Goal: Information Seeking & Learning: Understand process/instructions

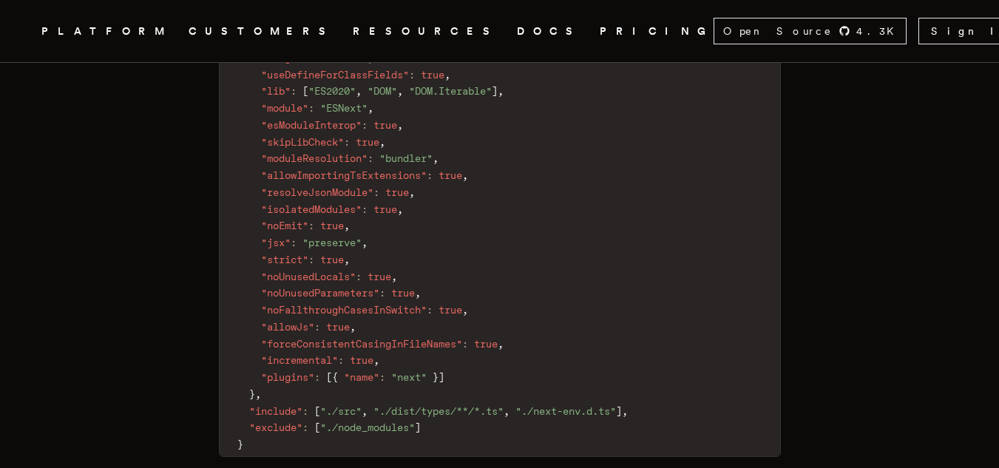
scroll to position [2550, 0]
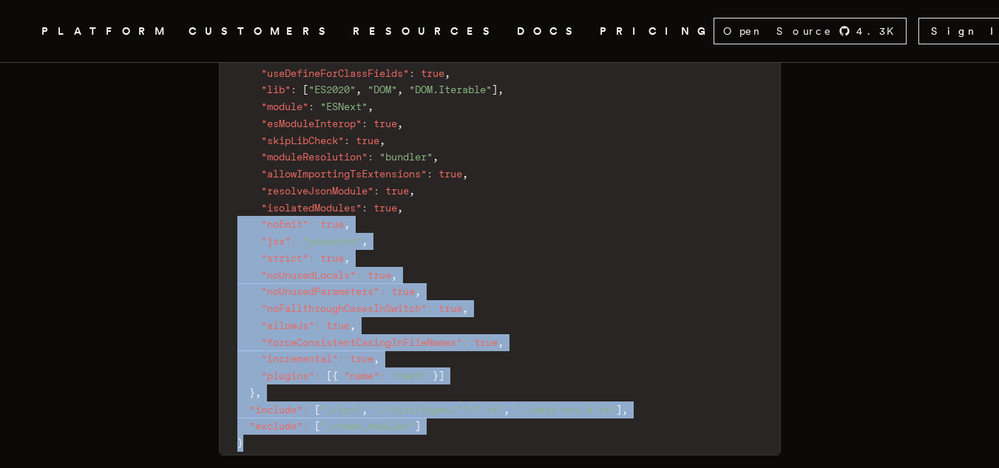
drag, startPoint x: 261, startPoint y: 399, endPoint x: 215, endPoint y: 178, distance: 225.1
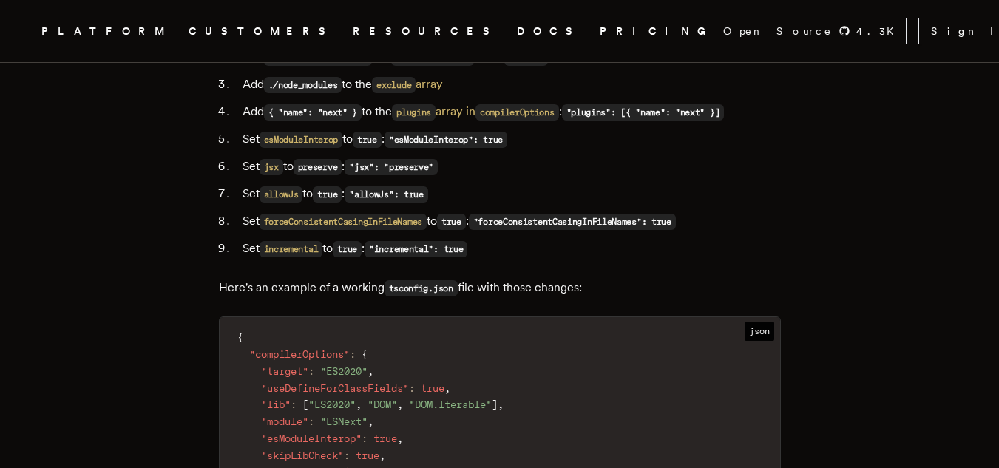
scroll to position [2248, 0]
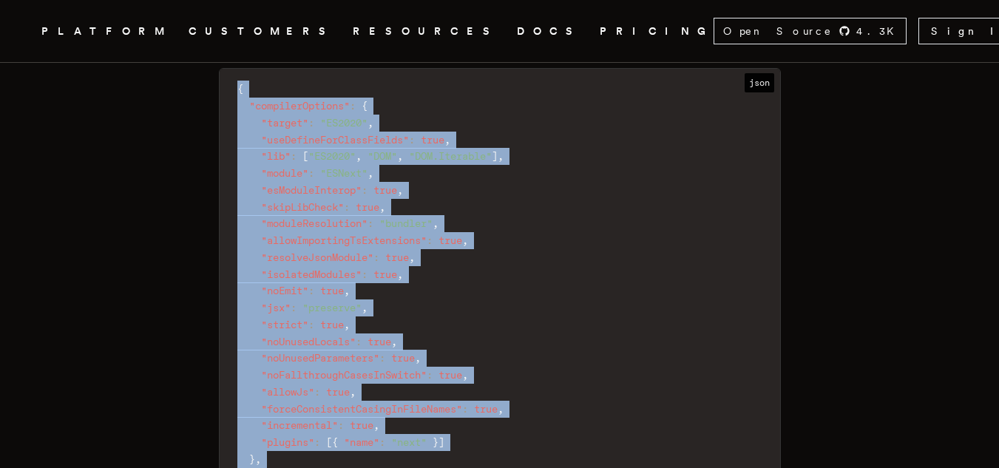
scroll to position [2534, 0]
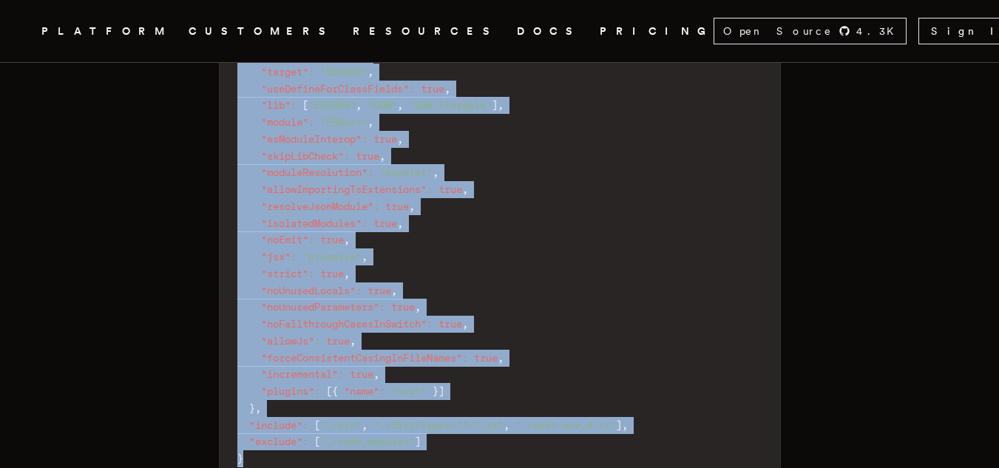
drag, startPoint x: 230, startPoint y: 283, endPoint x: 294, endPoint y: 422, distance: 153.2
click at [294, 422] on code "{ "compilerOptions" : { "target" : "ES2020" , "useDefineForClassFields" : true …" at bounding box center [500, 249] width 561 height 444
copy code "{ "compilerOptions" : { "target" : "ES2020" , "useDefineForClassFields" : true …"
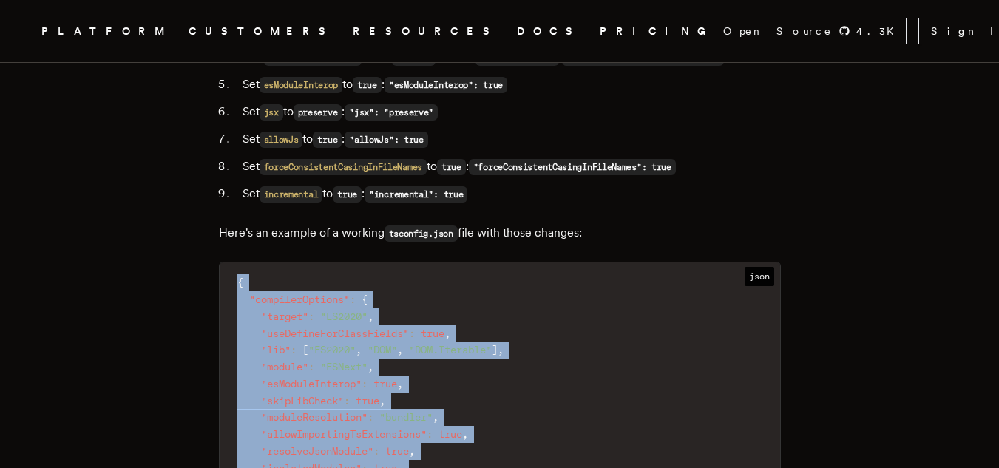
scroll to position [2296, 0]
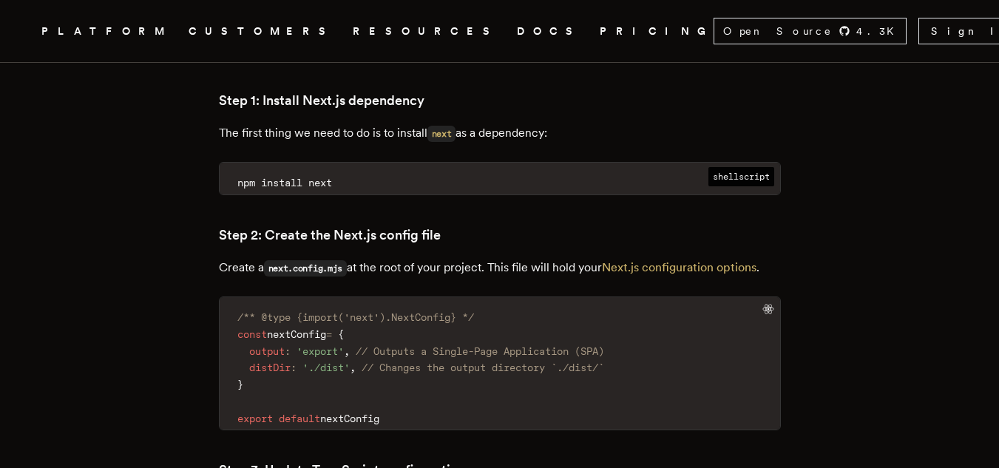
scroll to position [1725, 0]
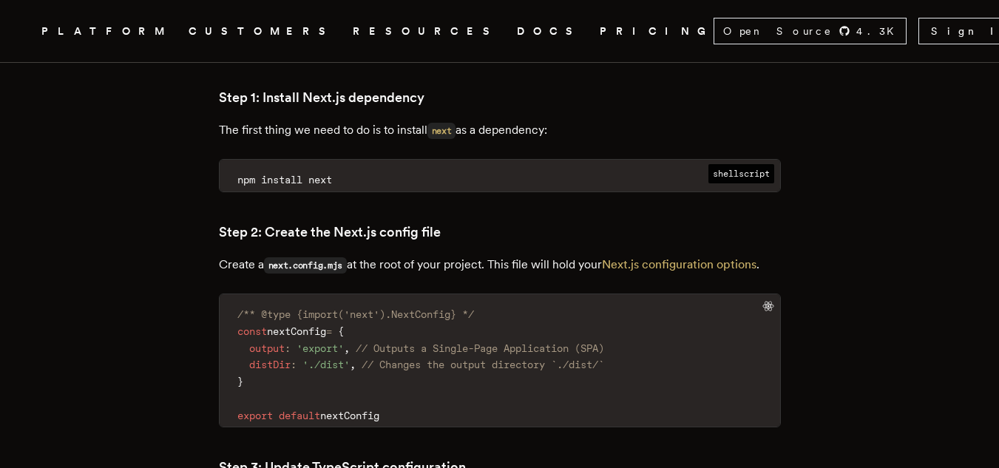
drag, startPoint x: 419, startPoint y: 357, endPoint x: 237, endPoint y: 259, distance: 207.5
click at [237, 303] on code "/** @type {import('next').NextConfig} */ const nextConfig = { output : 'export'…" at bounding box center [500, 365] width 561 height 124
copy code "/** @type {import('next').NextConfig} */ const nextConfig = { output : 'export'…"
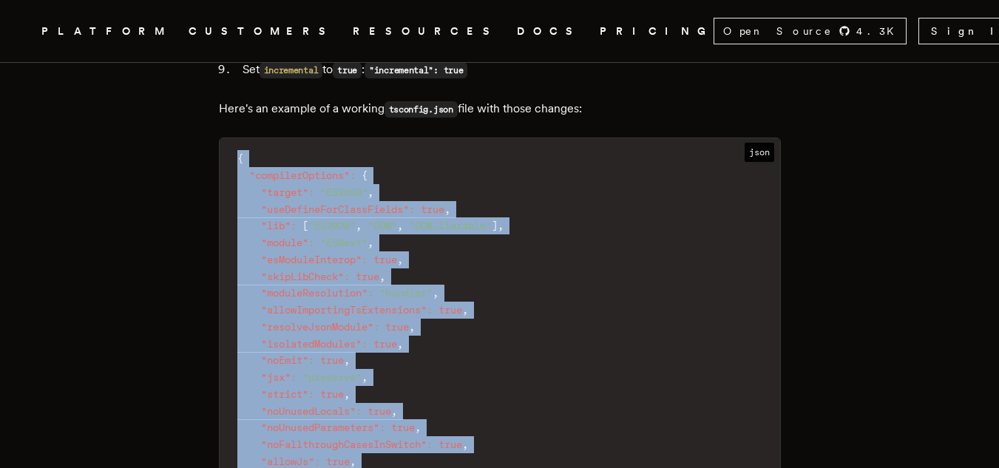
scroll to position [2498, 0]
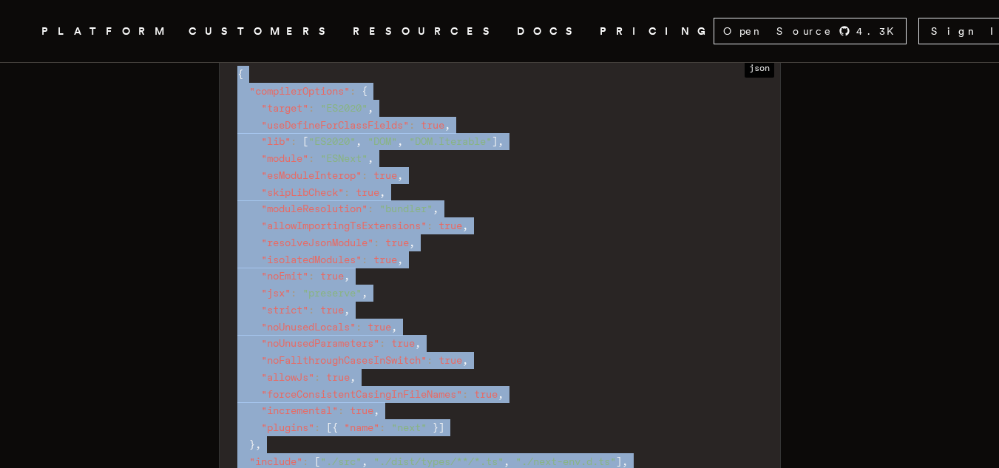
drag, startPoint x: 237, startPoint y: 285, endPoint x: 313, endPoint y: 450, distance: 181.4
click at [313, 450] on code "{ "compilerOptions" : { "target" : "ES2020" , "useDefineForClassFields" : true …" at bounding box center [500, 285] width 561 height 444
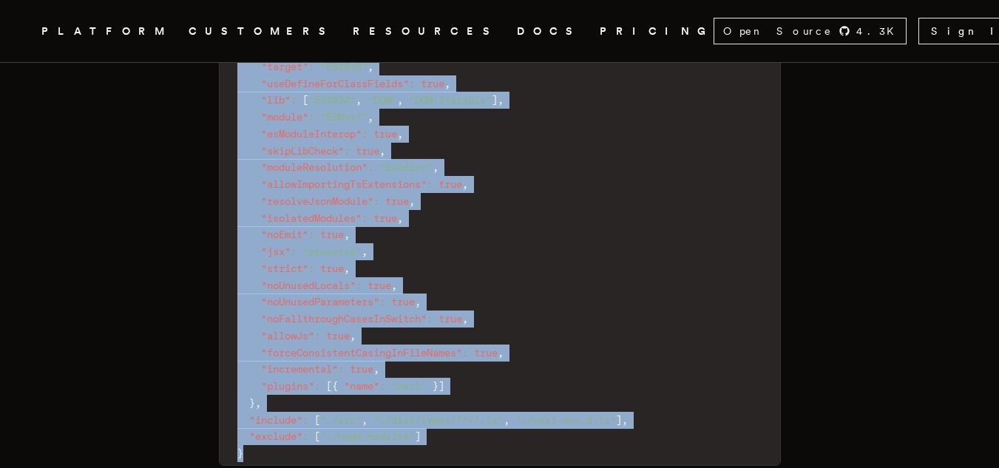
scroll to position [2614, 0]
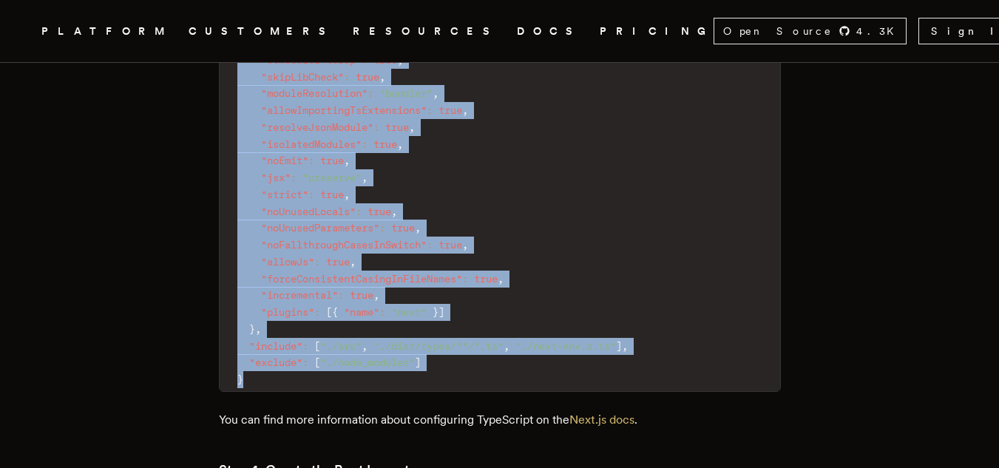
copy code "{ "compilerOptions" : { "target" : "ES2020" , "useDefineForClassFields" : true …"
click at [619, 297] on code "{ "compilerOptions" : { "target" : "ES2020" , "useDefineForClassFields" : true …" at bounding box center [500, 169] width 561 height 444
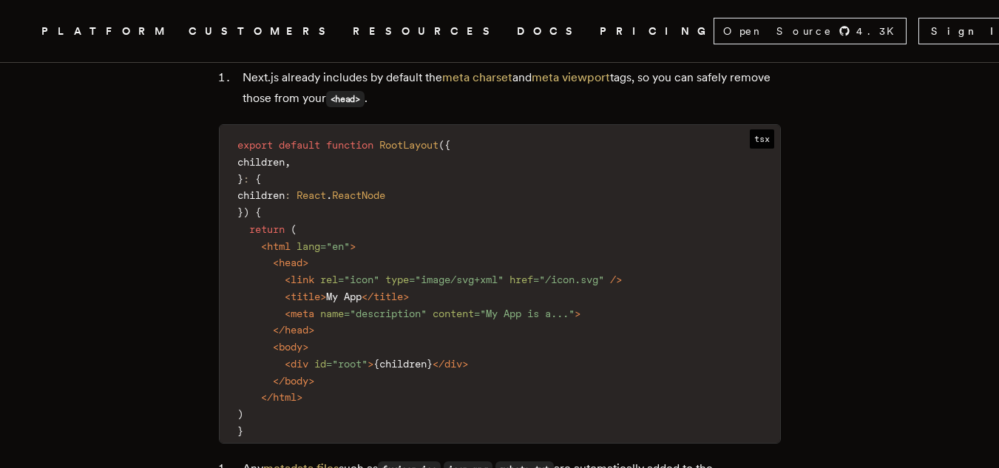
scroll to position [3827, 0]
